Goal: Task Accomplishment & Management: Complete application form

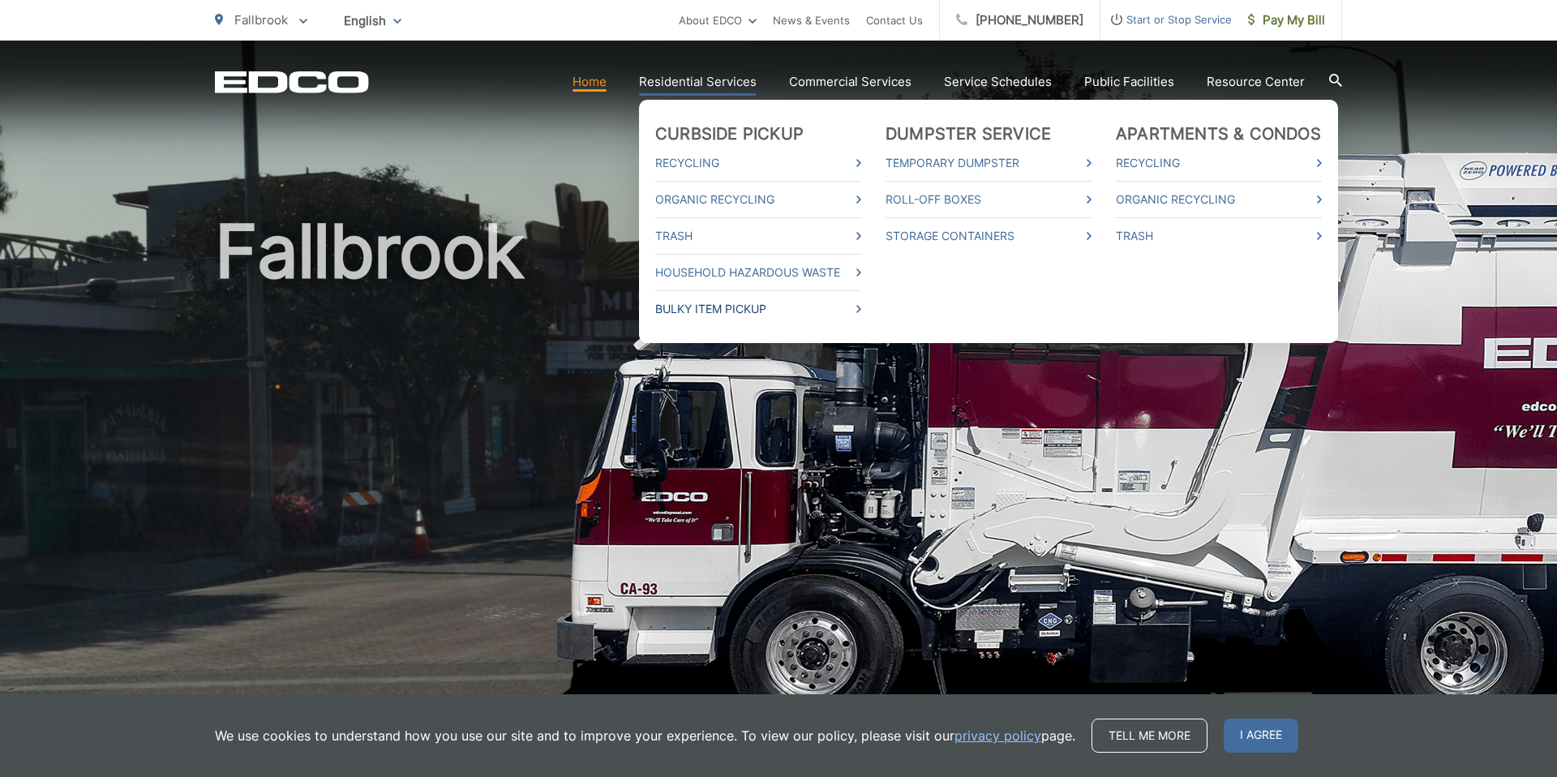
click at [740, 304] on link "Bulky Item Pickup" at bounding box center [758, 308] width 206 height 19
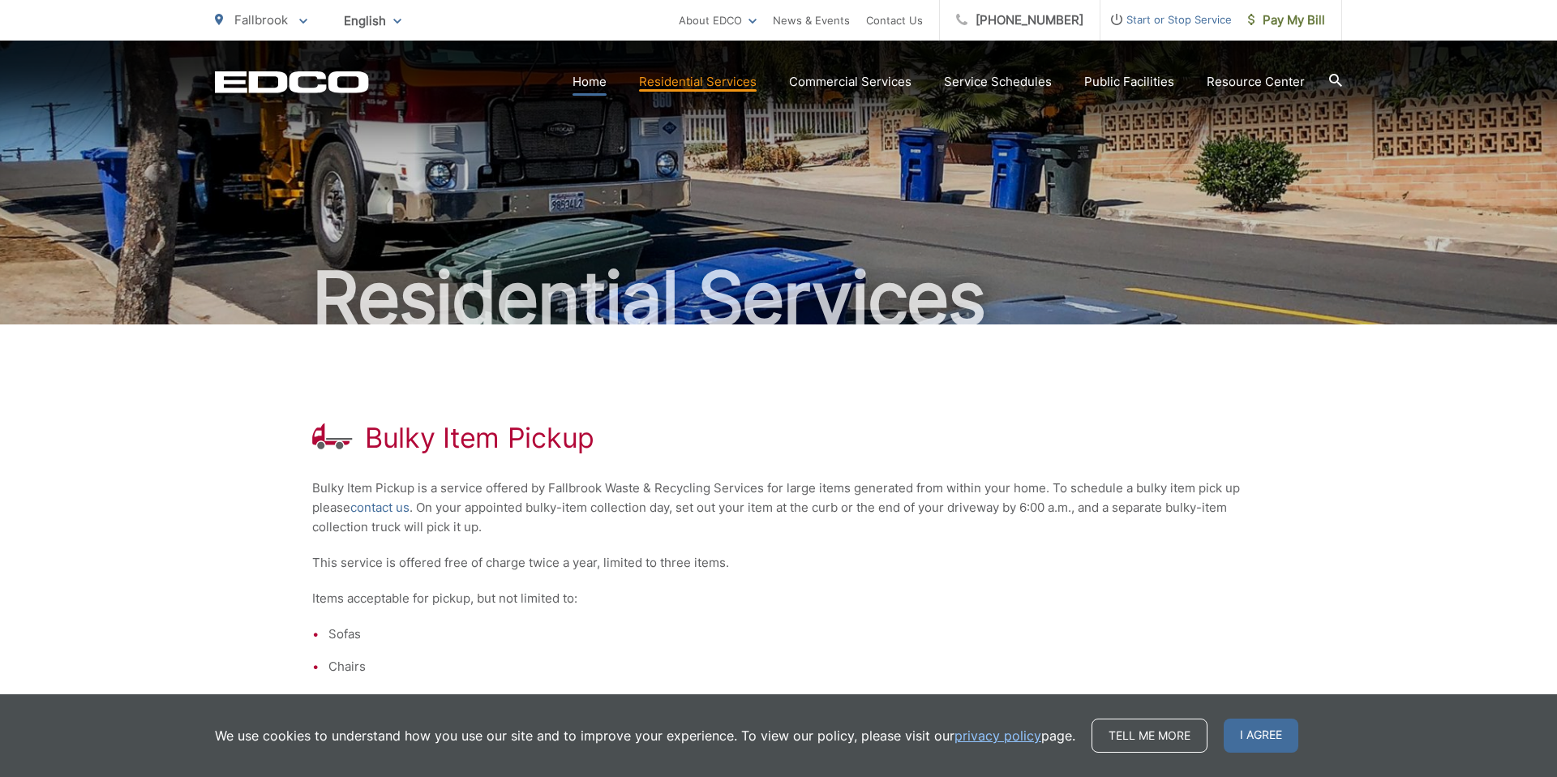
click at [606, 84] on link "Home" at bounding box center [589, 81] width 34 height 19
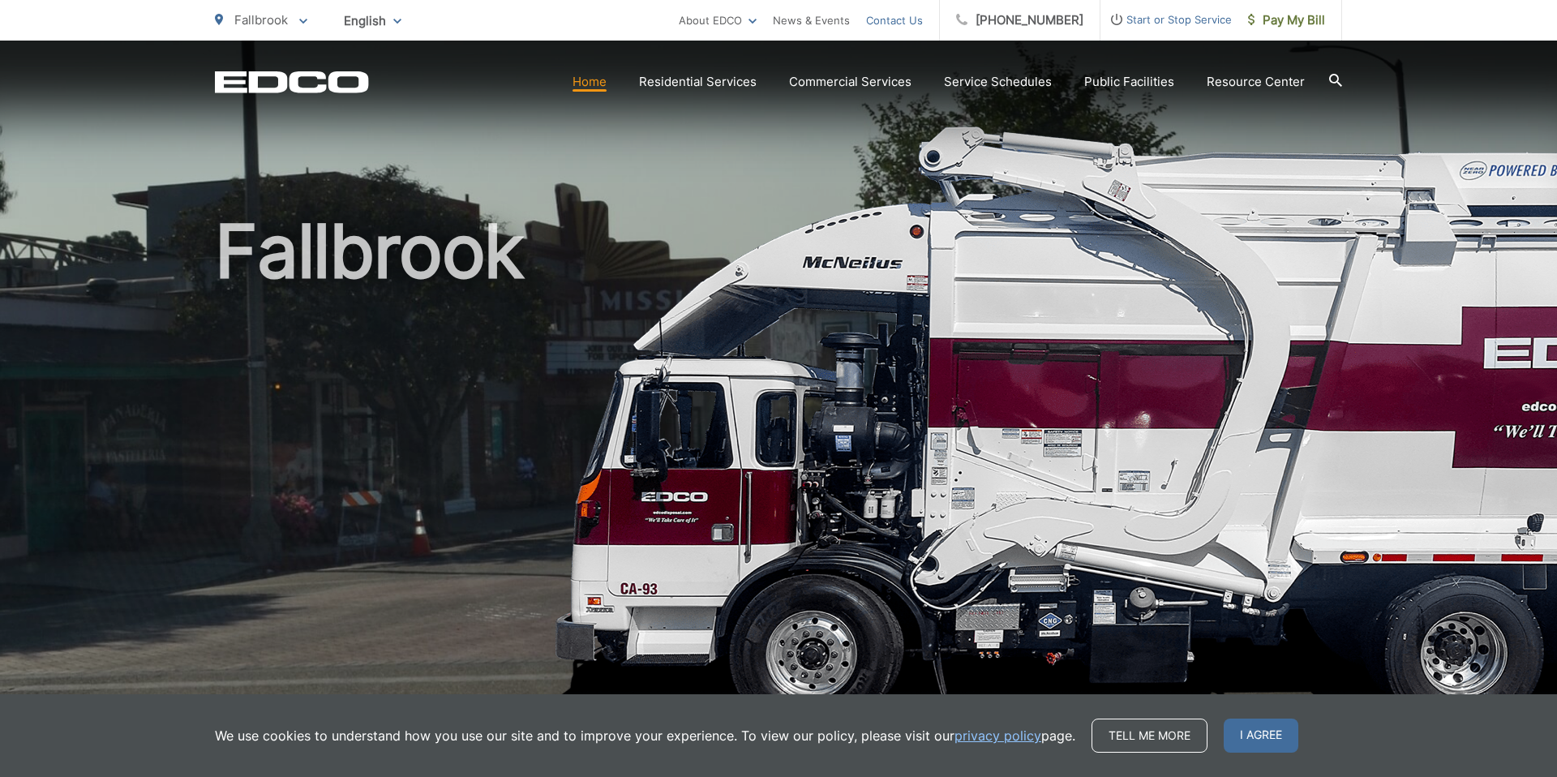
click at [916, 17] on link "Contact Us" at bounding box center [894, 20] width 57 height 19
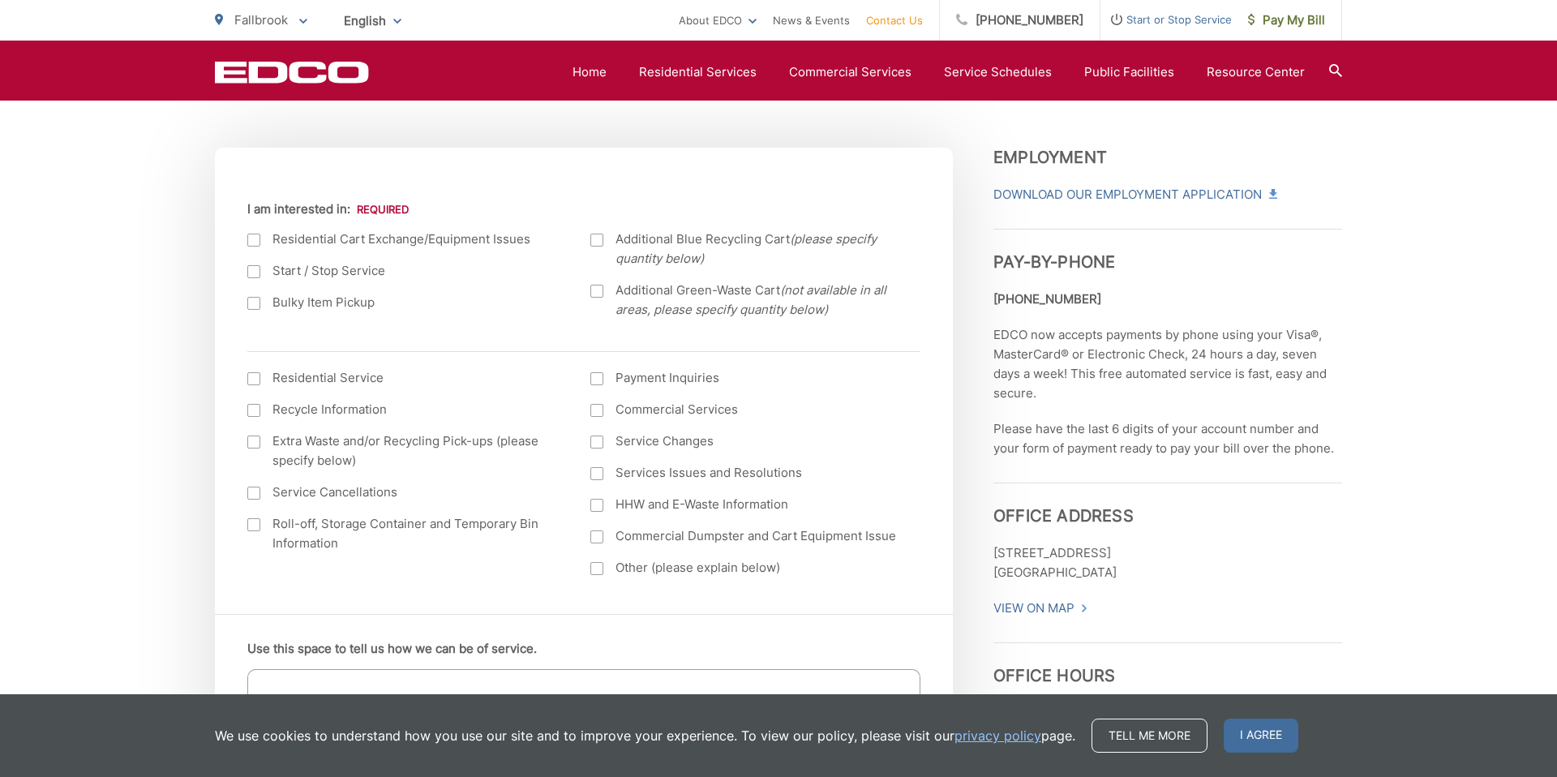
scroll to position [532, 0]
click at [254, 306] on div at bounding box center [253, 304] width 13 height 13
click at [0, 0] on input "Bulky Item Pickup" at bounding box center [0, 0] width 0 height 0
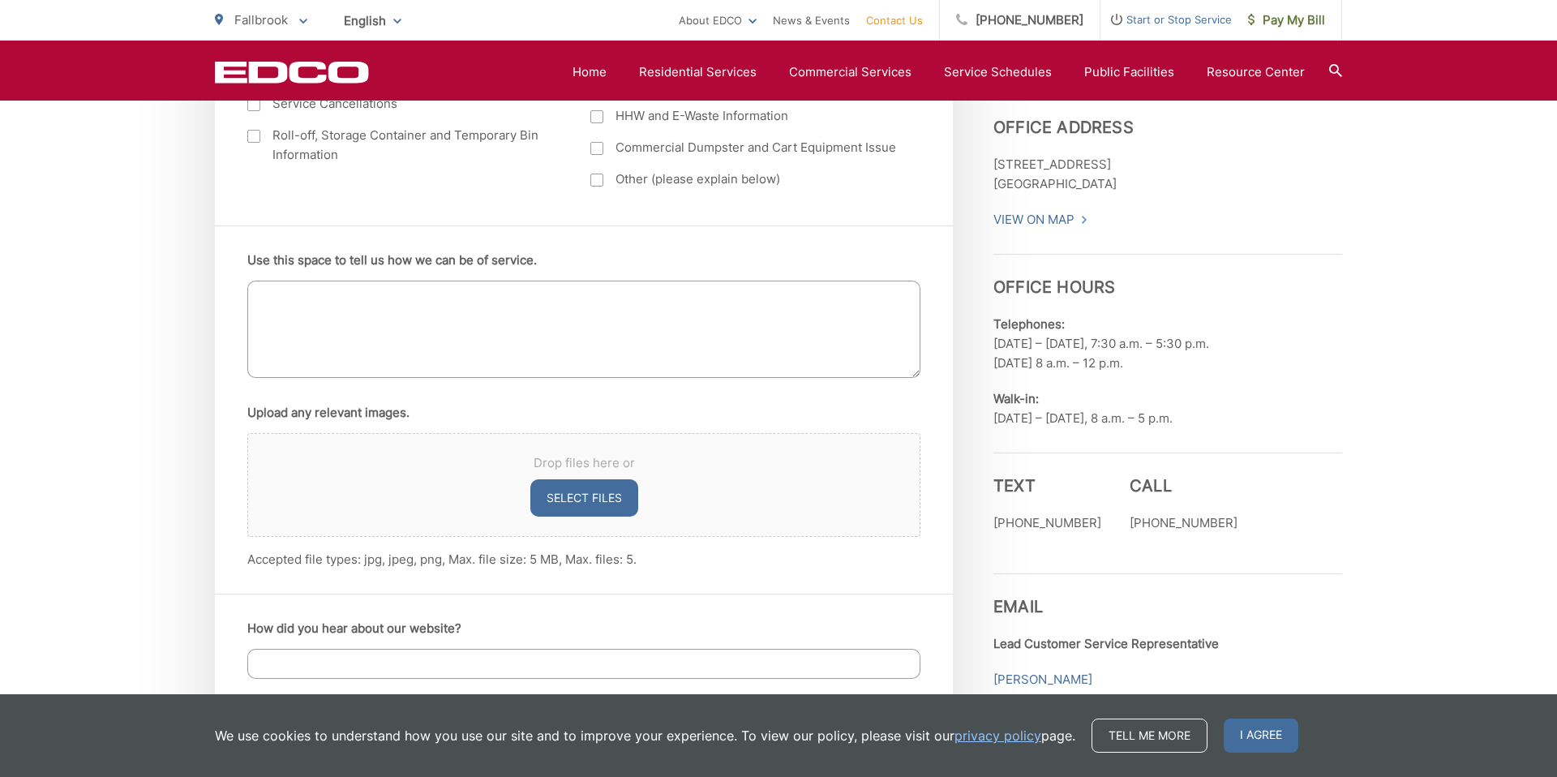
scroll to position [920, 0]
click at [426, 324] on textarea "Use this space to tell us how we can be of service." at bounding box center [583, 330] width 673 height 97
